Goal: Check status

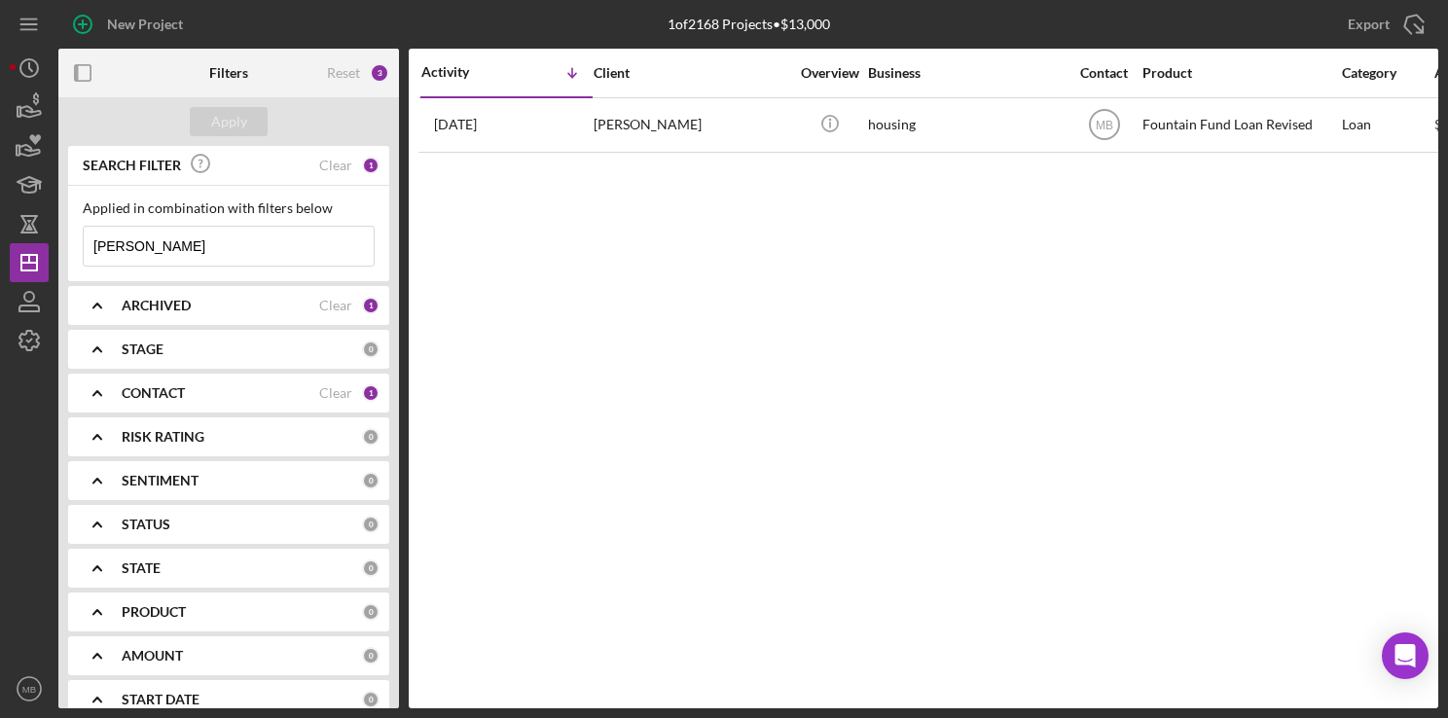
click at [253, 238] on input "[PERSON_NAME]" at bounding box center [229, 246] width 290 height 39
type input "a"
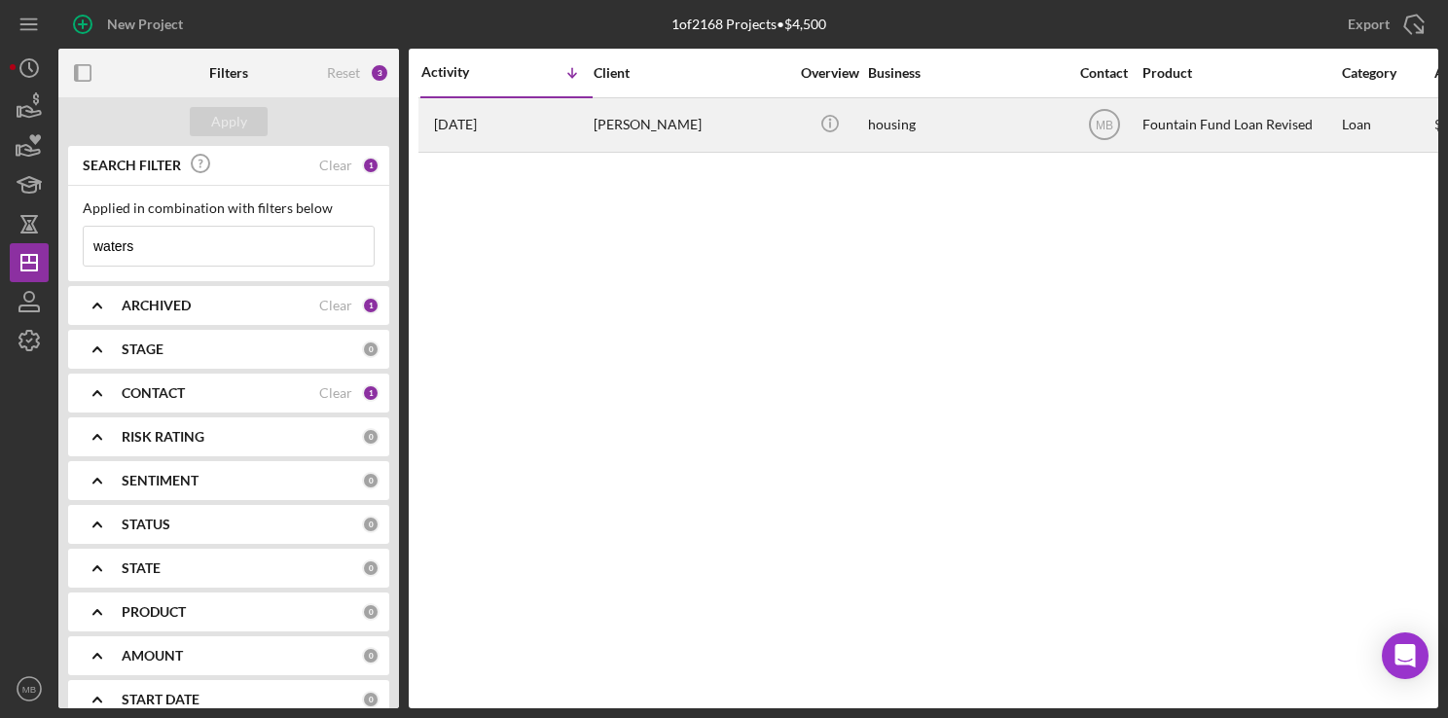
type input "waters"
click at [591, 124] on div "[DATE] [PERSON_NAME]" at bounding box center [506, 125] width 170 height 52
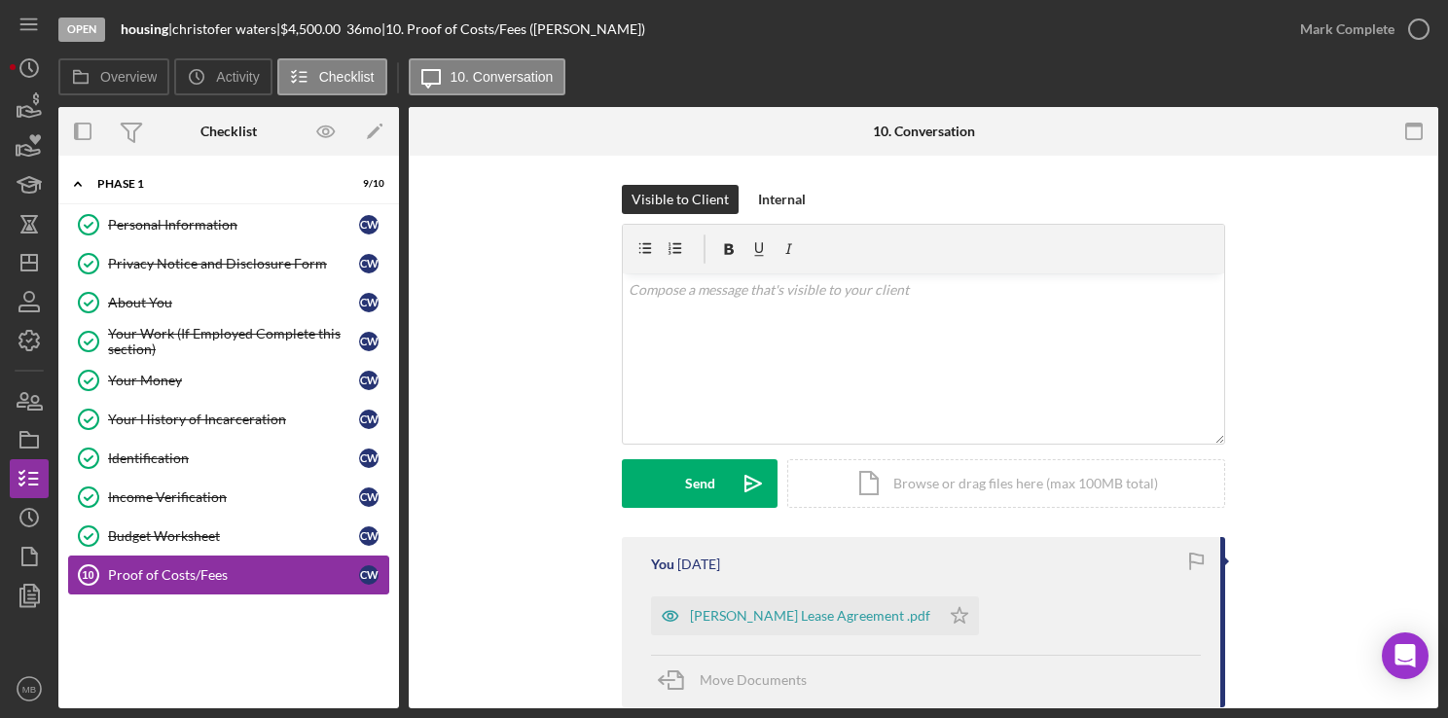
click at [202, 570] on div "Proof of Costs/Fees" at bounding box center [233, 575] width 251 height 16
click at [749, 609] on div "[PERSON_NAME] Lease Agreement .pdf" at bounding box center [810, 616] width 240 height 16
